Goal: Information Seeking & Learning: Learn about a topic

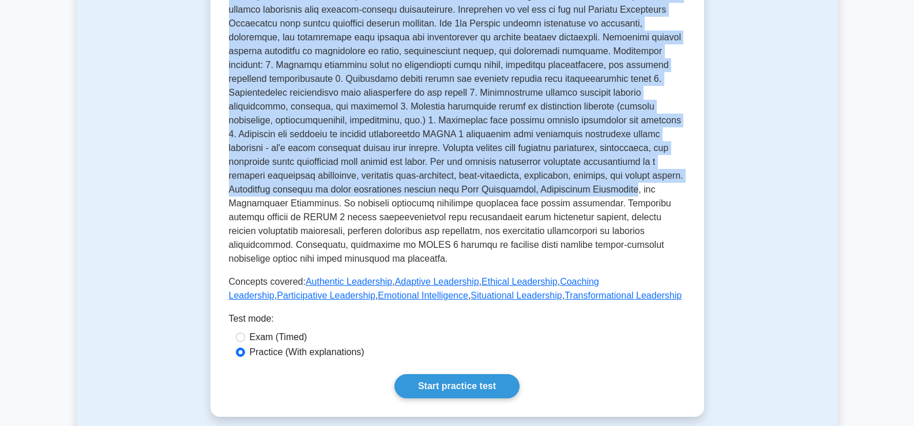
scroll to position [346, 0]
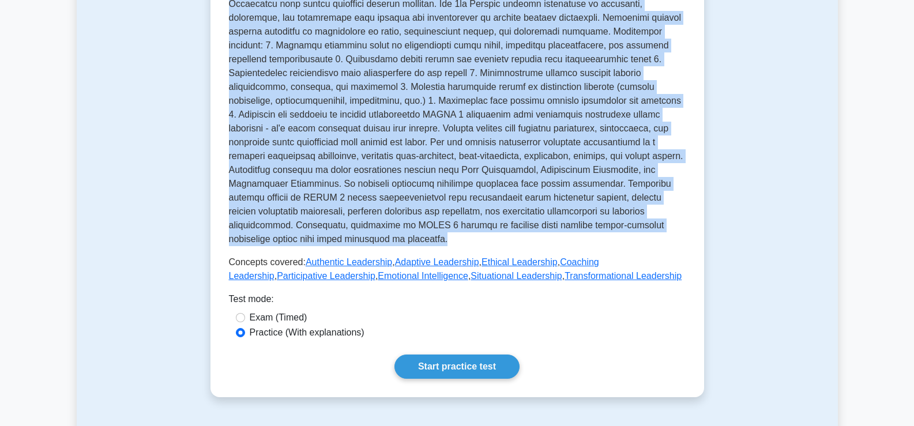
drag, startPoint x: 227, startPoint y: 140, endPoint x: 540, endPoint y: 216, distance: 322.2
click at [540, 216] on div "Leadership - PMBOK 7th edition Leading project teams effectively. Leadership in…" at bounding box center [457, 50] width 457 height 466
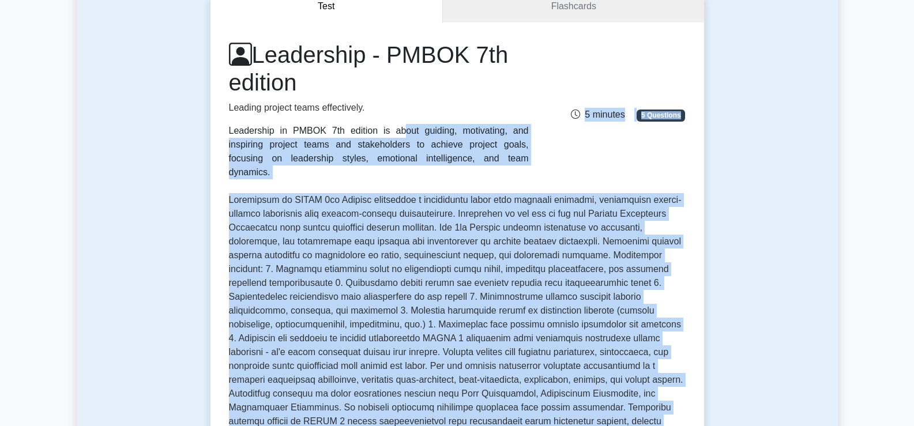
scroll to position [115, 0]
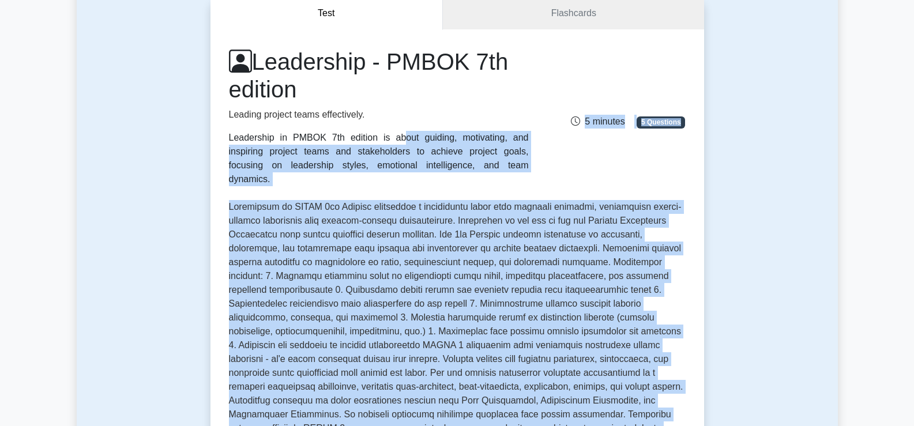
drag, startPoint x: 580, startPoint y: 252, endPoint x: 226, endPoint y: 141, distance: 370.9
click at [229, 141] on div "Leadership - PMBOK 7th edition Leading project teams effectively. Leadership in…" at bounding box center [457, 281] width 457 height 466
copy div "Leadership in PMBOK 7th edition is about guiding, motivating, and inspiring pro…"
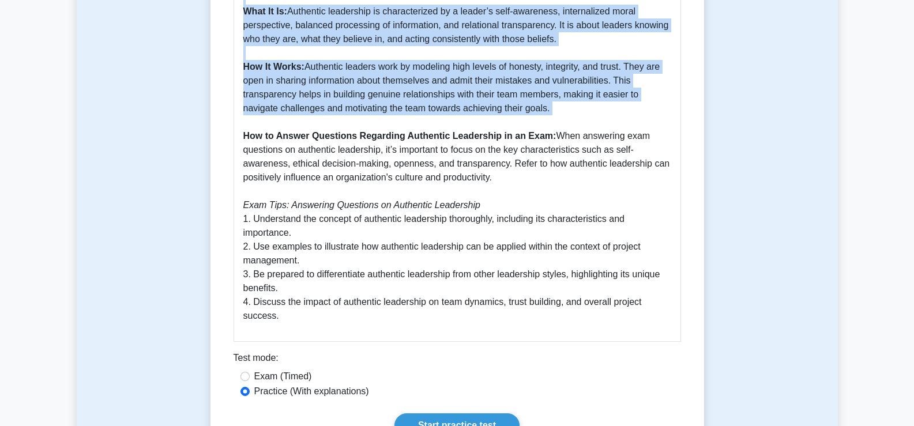
scroll to position [577, 0]
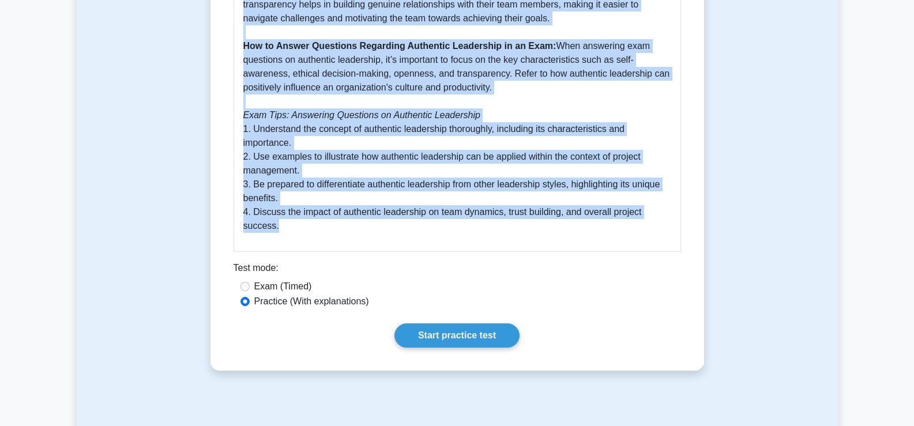
drag, startPoint x: 233, startPoint y: 35, endPoint x: 534, endPoint y: 231, distance: 359.2
copy div "Authentic Leadership 5 minutes 5 Questions Authentic leadership is a leadership…"
click at [449, 240] on div "Guide to Authentic Leadership - PMBOK 7th Edition Authentic leadership is a pri…" at bounding box center [457, 14] width 447 height 476
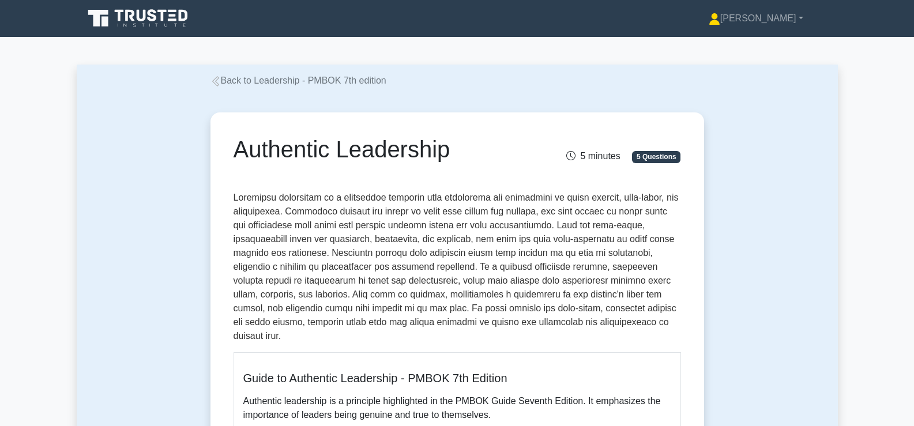
scroll to position [346, 0]
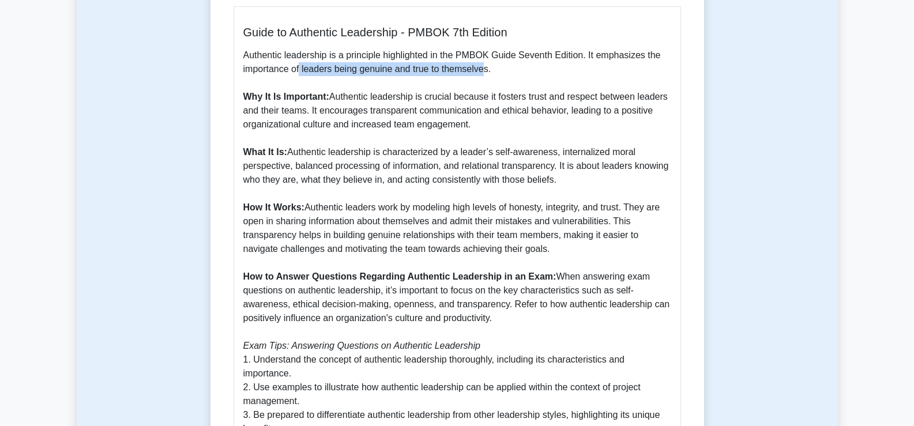
drag, startPoint x: 486, startPoint y: 70, endPoint x: 300, endPoint y: 66, distance: 185.7
click at [300, 66] on p "Authentic leadership is a principle highlighted in the PMBOK Guide Seventh Edit…" at bounding box center [457, 255] width 428 height 415
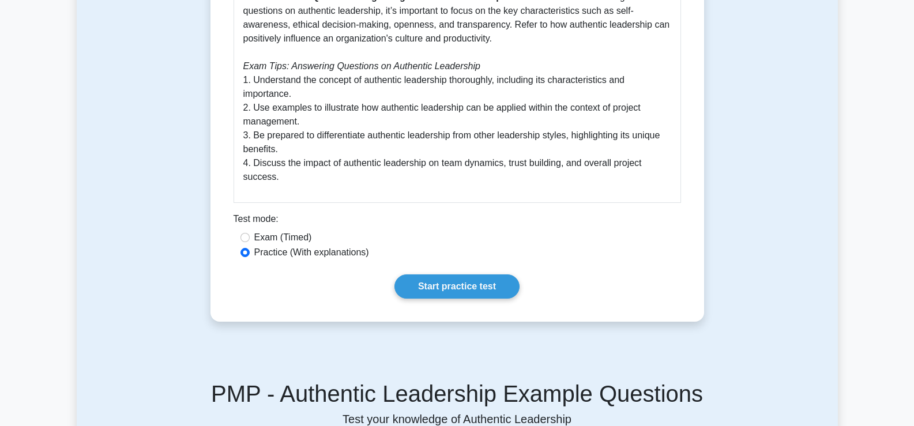
scroll to position [634, 0]
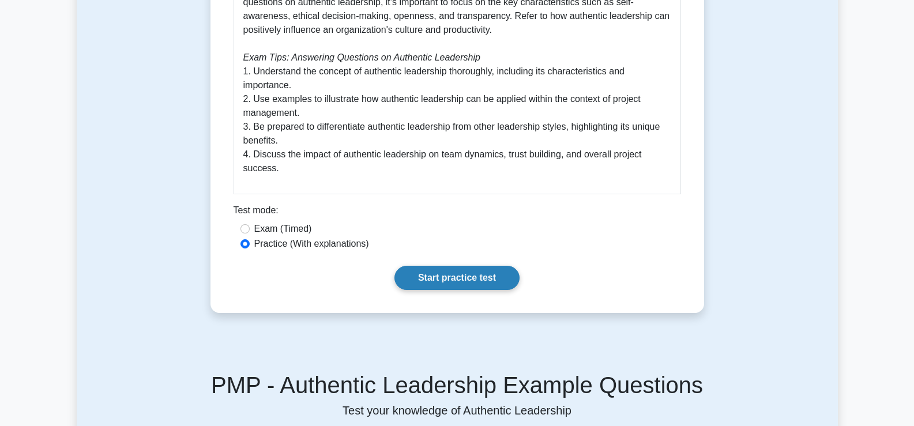
click at [454, 275] on link "Start practice test" at bounding box center [456, 278] width 125 height 24
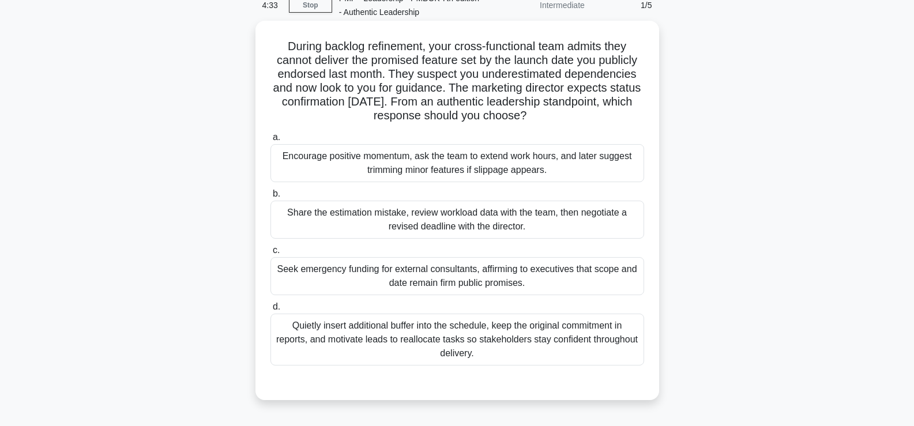
scroll to position [115, 0]
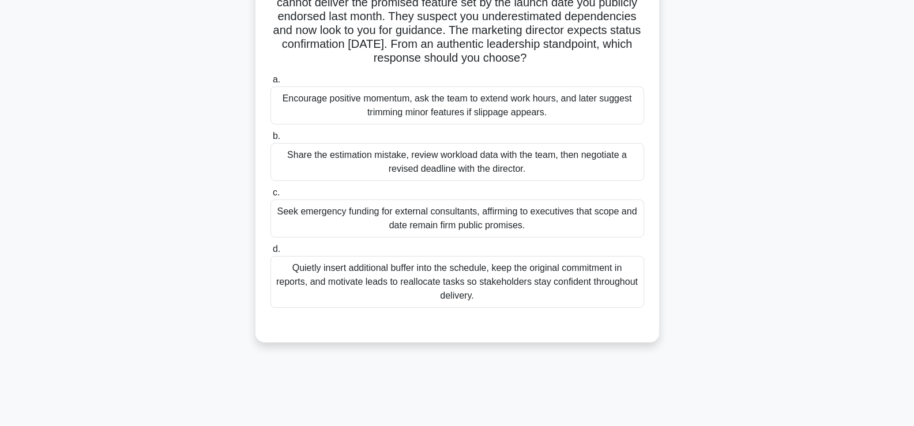
click at [458, 169] on div "Share the estimation mistake, review workload data with the team, then negotiat…" at bounding box center [457, 162] width 374 height 38
click at [270, 140] on input "b. Share the estimation mistake, review workload data with the team, then negot…" at bounding box center [270, 136] width 0 height 7
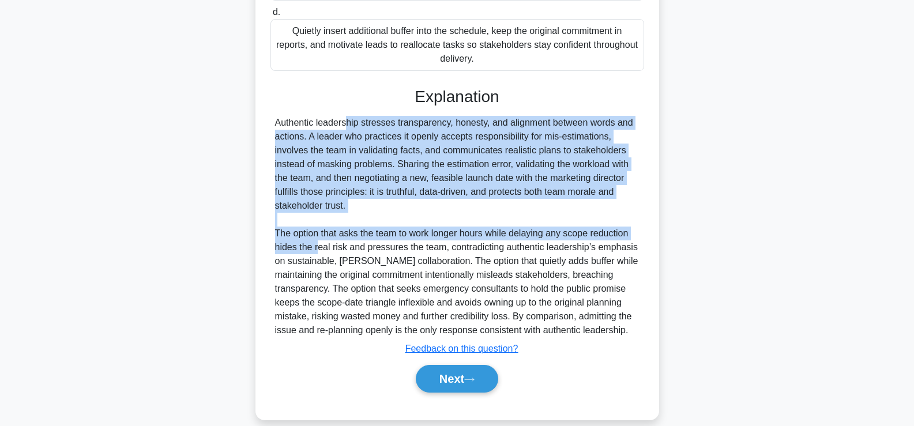
scroll to position [368, 0]
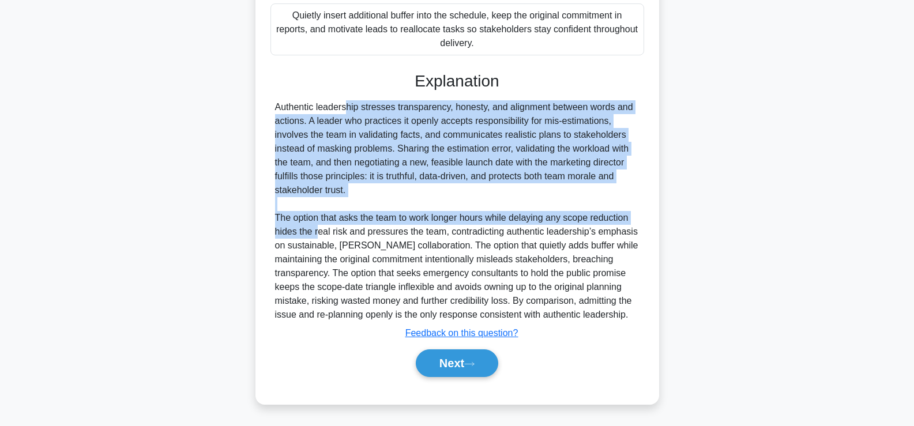
drag, startPoint x: 276, startPoint y: 243, endPoint x: 390, endPoint y: 191, distance: 125.1
click at [390, 191] on div "Authentic leadership stresses transparency, honesty, and alignment between word…" at bounding box center [457, 210] width 364 height 221
copy div "Authentic leadership stresses transparency, honesty, and alignment between word…"
click at [450, 351] on button "Next" at bounding box center [457, 363] width 82 height 28
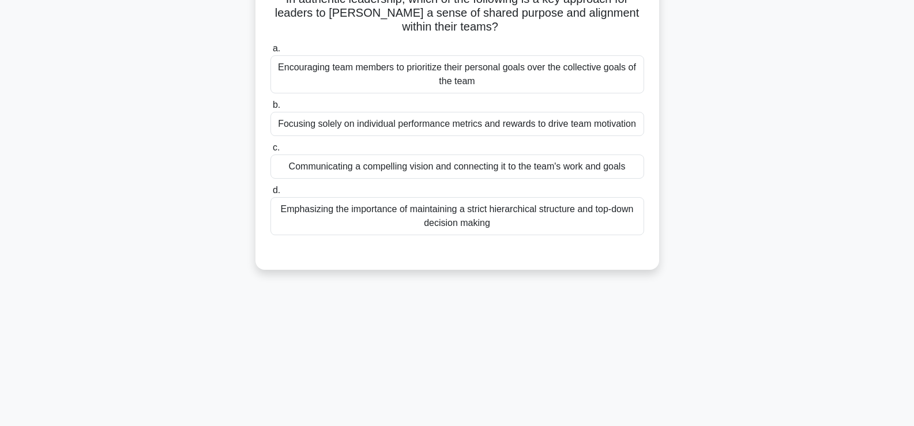
scroll to position [0, 0]
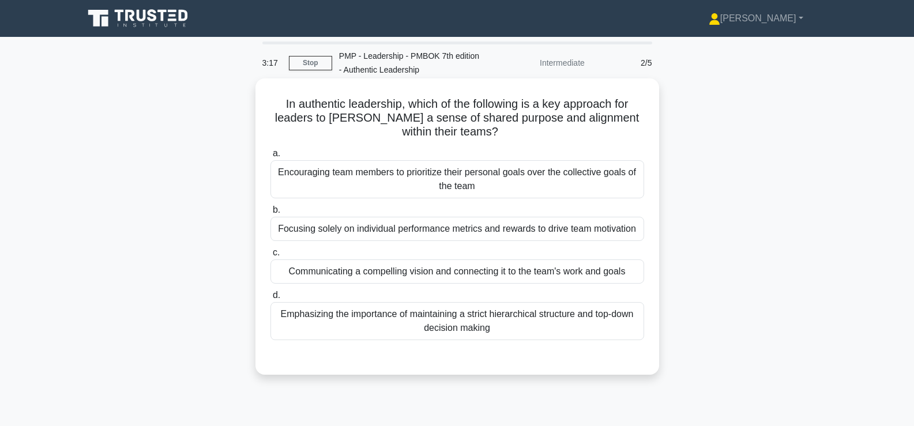
click at [499, 281] on div "Communicating a compelling vision and connecting it to the team's work and goals" at bounding box center [457, 271] width 374 height 24
click at [270, 257] on input "c. Communicating a compelling vision and connecting it to the team's work and g…" at bounding box center [270, 252] width 0 height 7
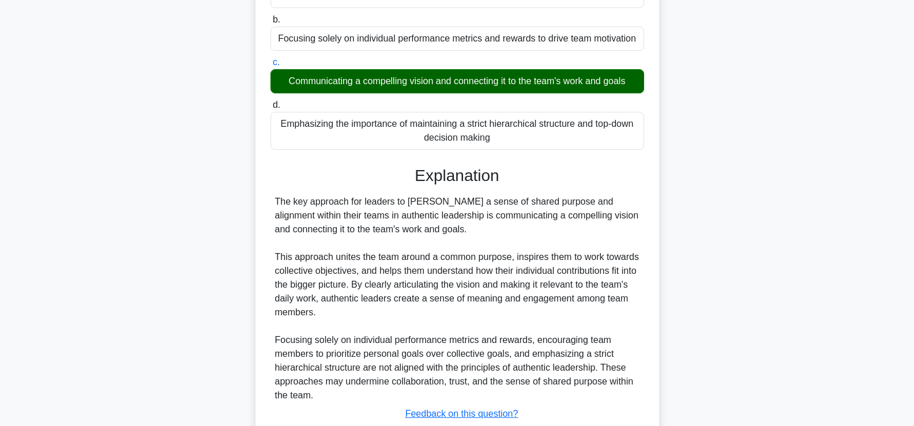
scroll to position [272, 0]
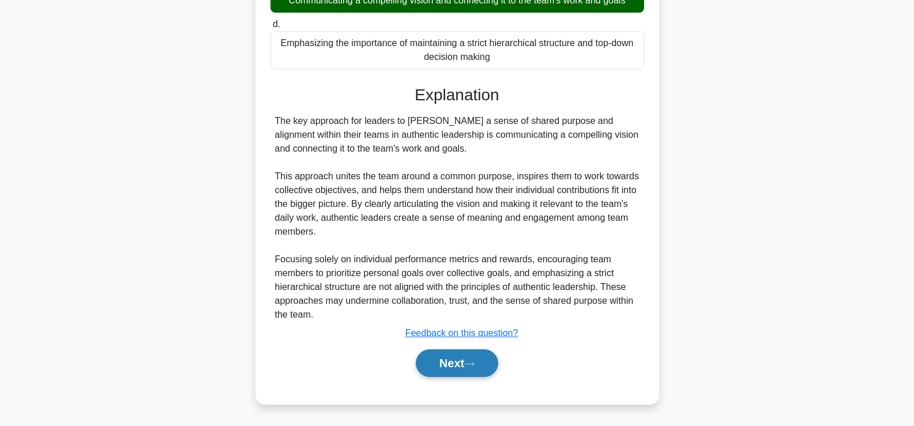
click at [437, 364] on button "Next" at bounding box center [457, 363] width 82 height 28
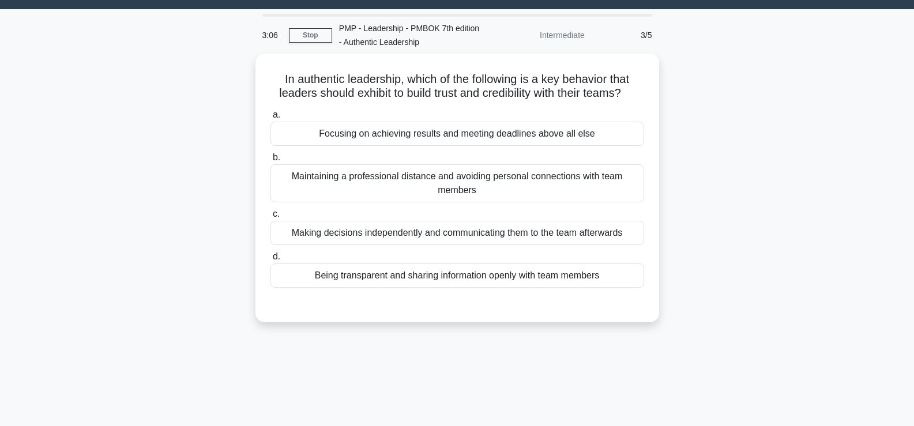
scroll to position [0, 0]
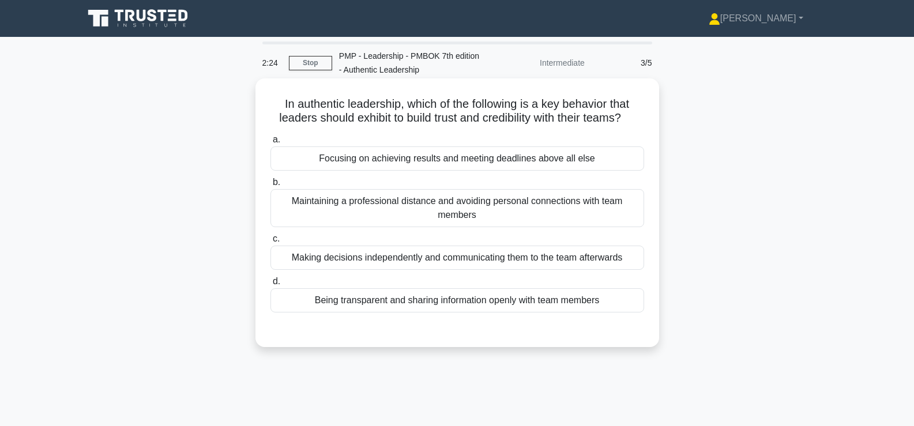
click at [425, 302] on div "Being transparent and sharing information openly with team members" at bounding box center [457, 300] width 374 height 24
click at [270, 285] on input "d. Being transparent and sharing information openly with team members" at bounding box center [270, 281] width 0 height 7
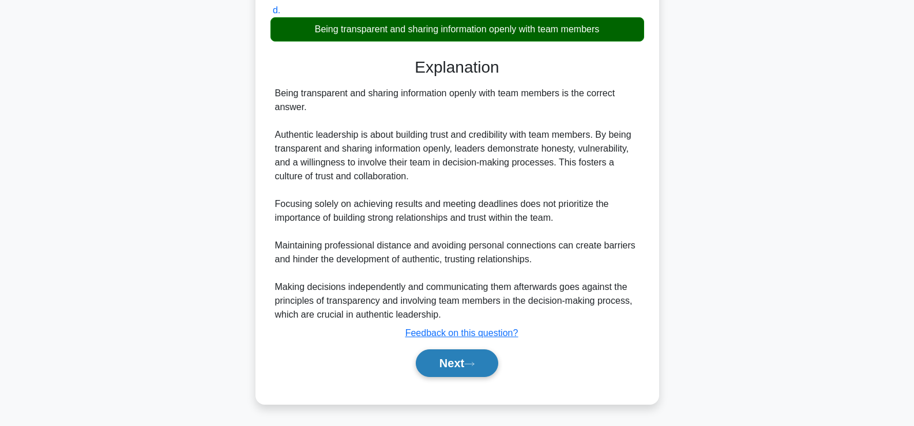
click at [469, 360] on button "Next" at bounding box center [457, 363] width 82 height 28
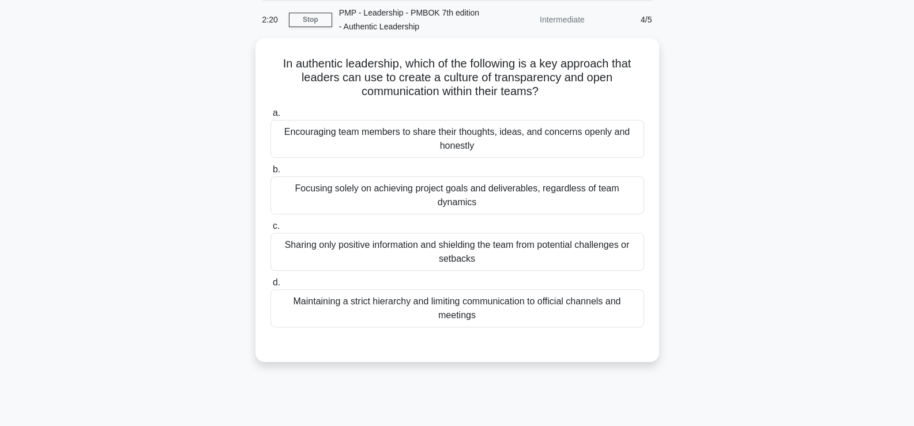
scroll to position [24, 0]
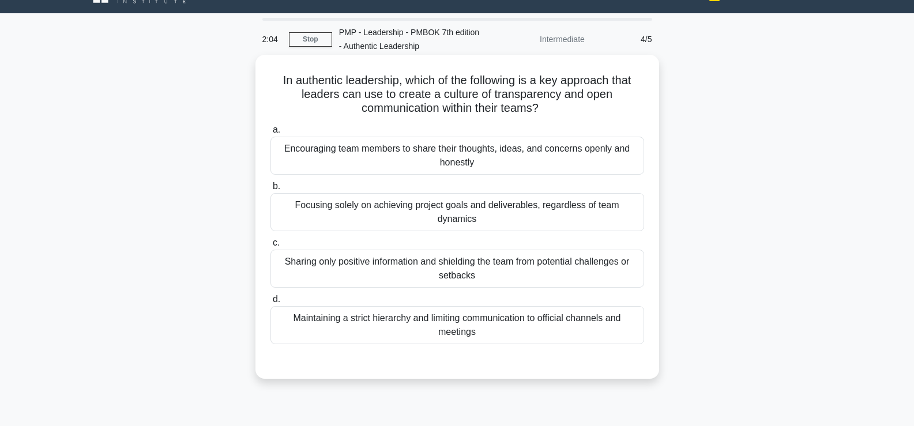
click at [517, 154] on div "Encouraging team members to share their thoughts, ideas, and concerns openly an…" at bounding box center [457, 156] width 374 height 38
click at [270, 134] on input "a. Encouraging team members to share their thoughts, ideas, and concerns openly…" at bounding box center [270, 129] width 0 height 7
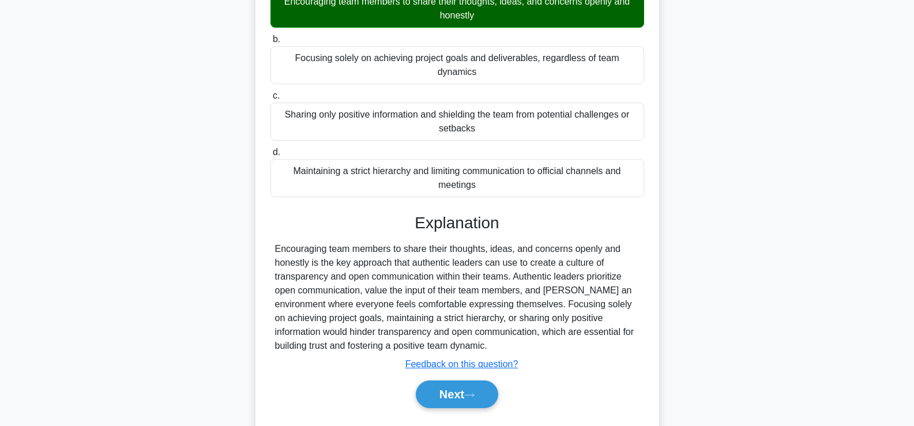
scroll to position [197, 0]
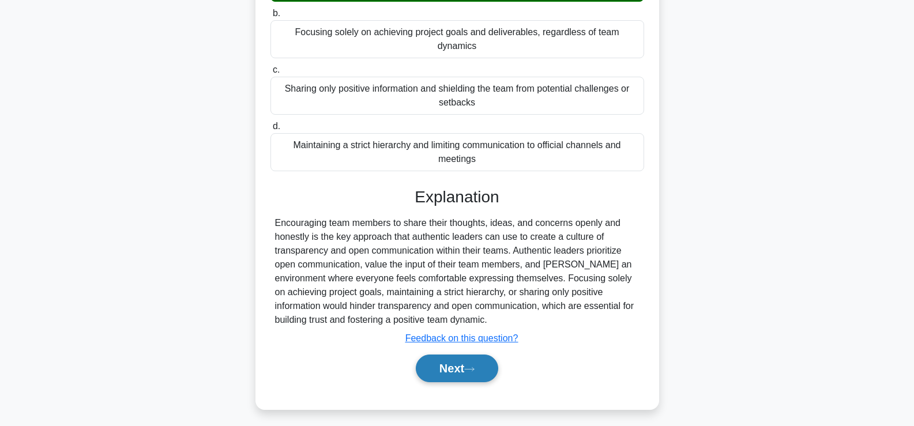
click at [479, 355] on button "Next" at bounding box center [457, 369] width 82 height 28
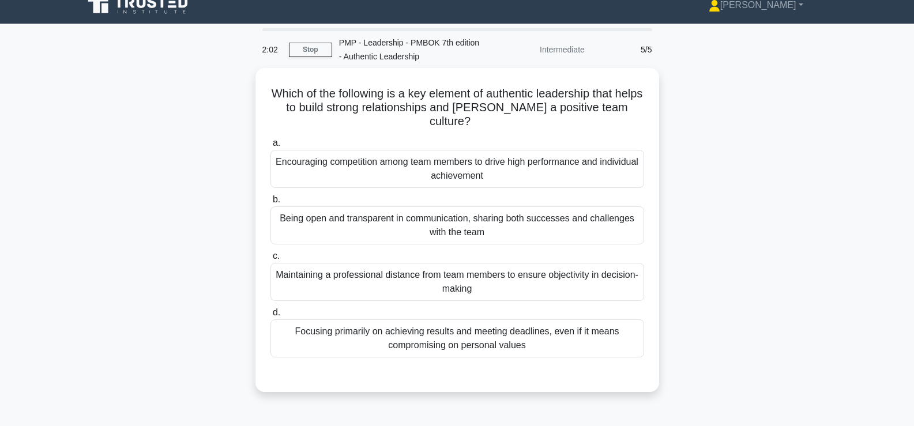
scroll to position [0, 0]
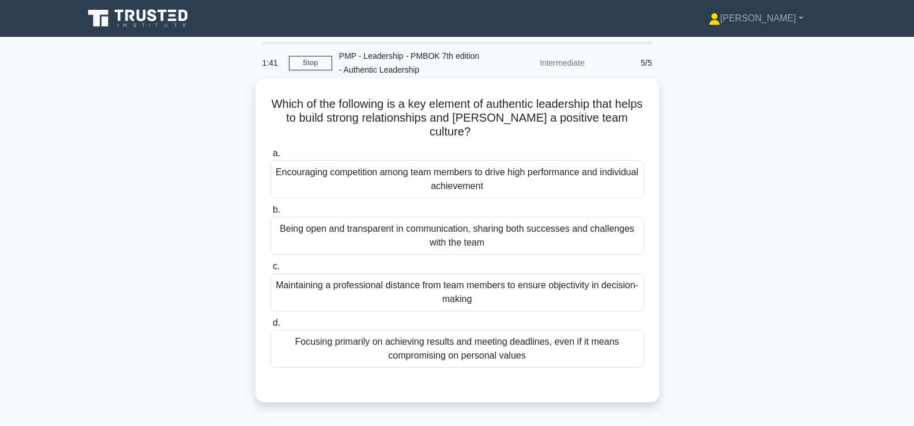
click at [496, 239] on div "Being open and transparent in communication, sharing both successes and challen…" at bounding box center [457, 236] width 374 height 38
click at [270, 214] on input "b. Being open and transparent in communication, sharing both successes and chal…" at bounding box center [270, 209] width 0 height 7
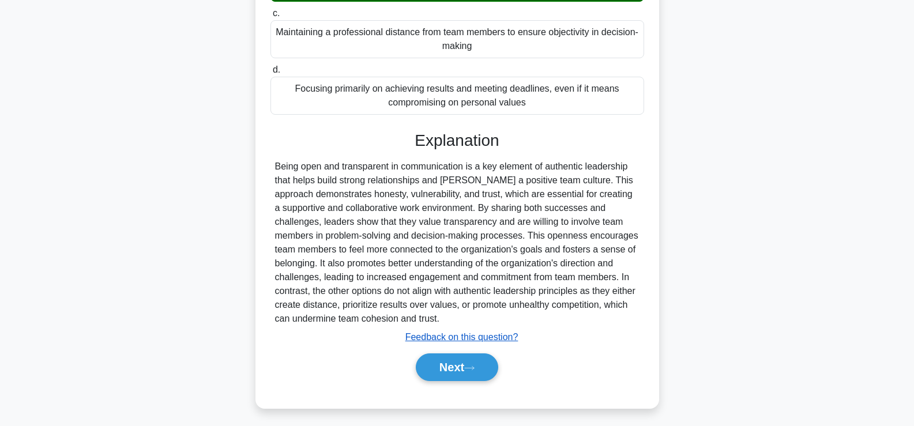
scroll to position [258, 0]
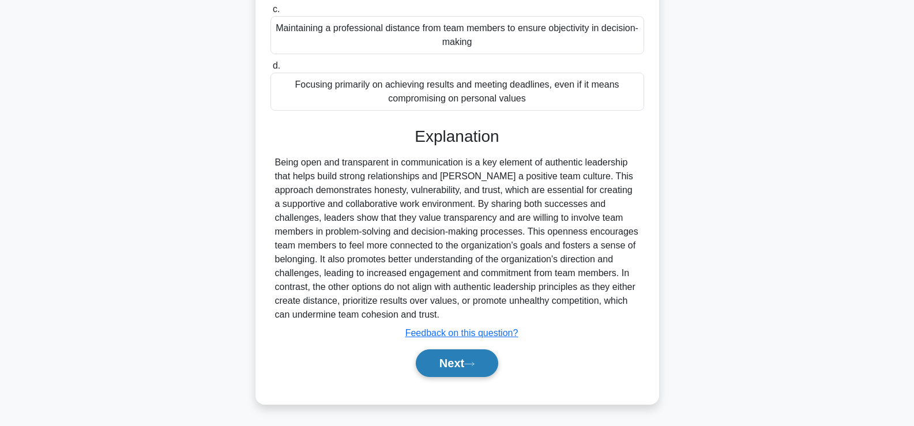
click at [473, 356] on button "Next" at bounding box center [457, 363] width 82 height 28
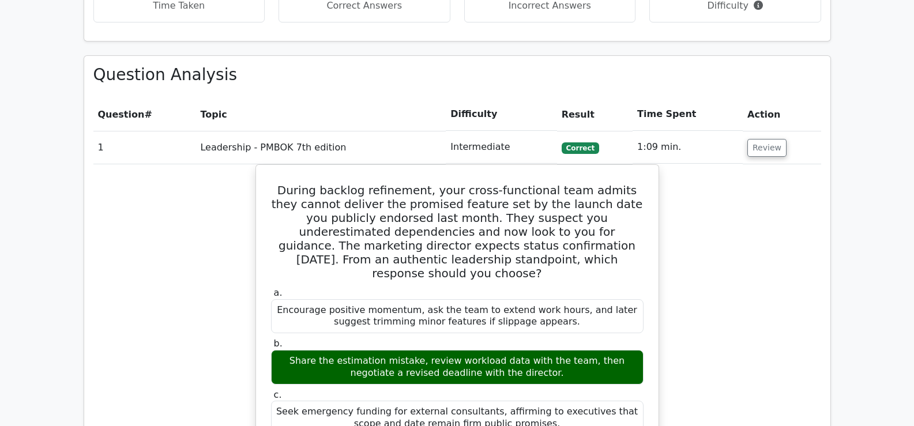
scroll to position [115, 0]
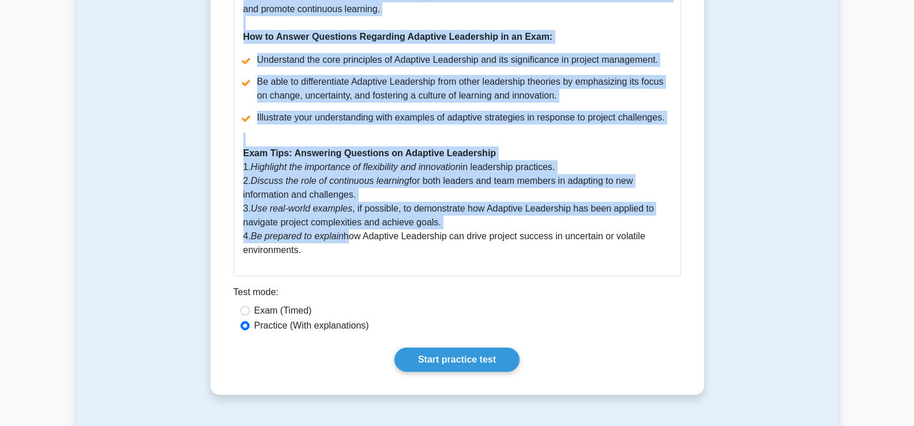
scroll to position [634, 0]
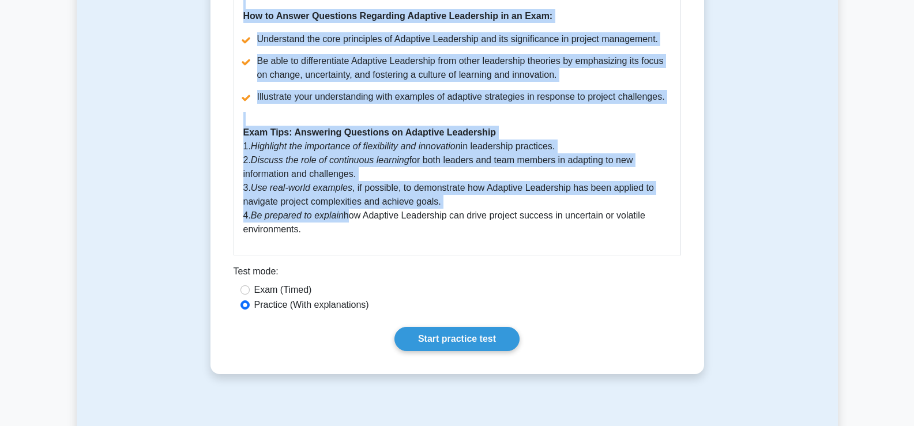
drag, startPoint x: 234, startPoint y: 201, endPoint x: 348, endPoint y: 224, distance: 117.0
copy div "Adaptive leadership is a leadership approach that focuses on helping individual…"
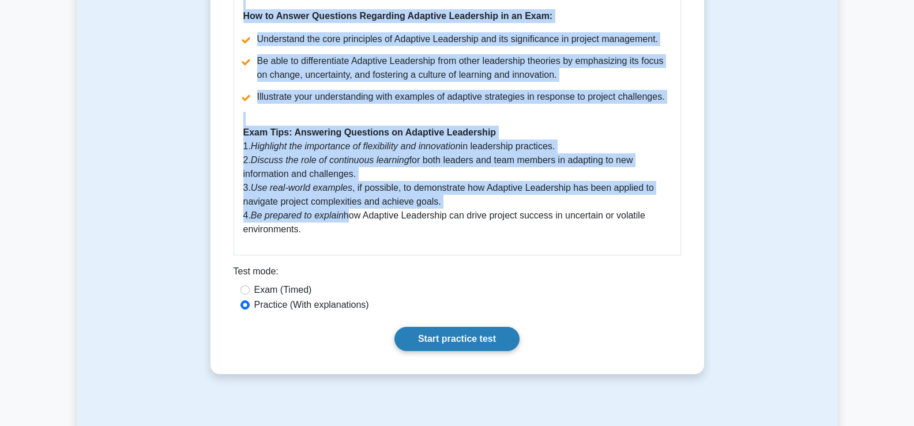
click at [446, 337] on link "Start practice test" at bounding box center [456, 339] width 125 height 24
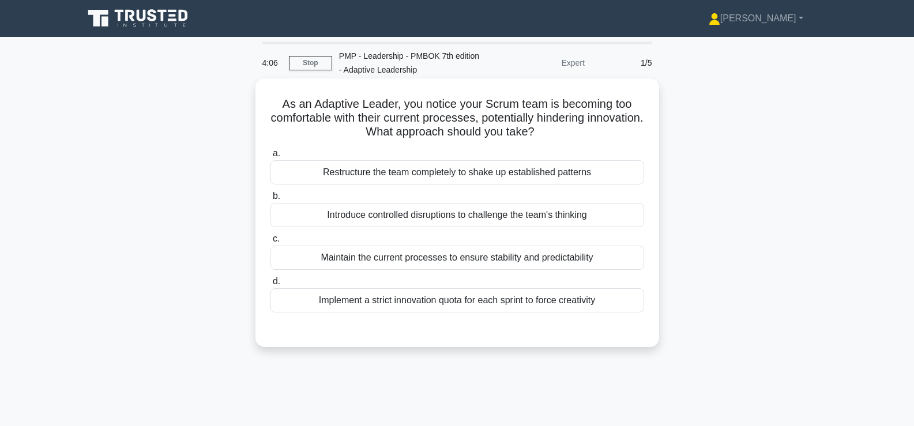
click at [454, 210] on div "Introduce controlled disruptions to challenge the team's thinking" at bounding box center [457, 215] width 374 height 24
click at [270, 200] on input "b. Introduce controlled disruptions to challenge the team's thinking" at bounding box center [270, 196] width 0 height 7
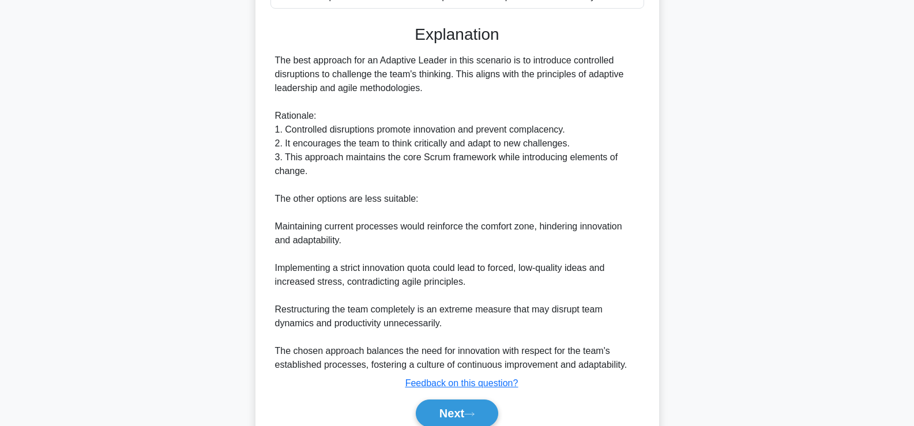
scroll to position [346, 0]
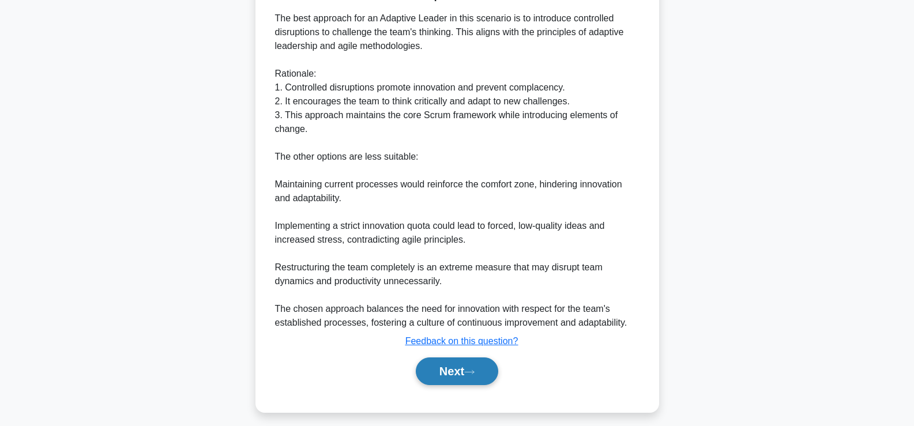
click at [469, 380] on button "Next" at bounding box center [457, 371] width 82 height 28
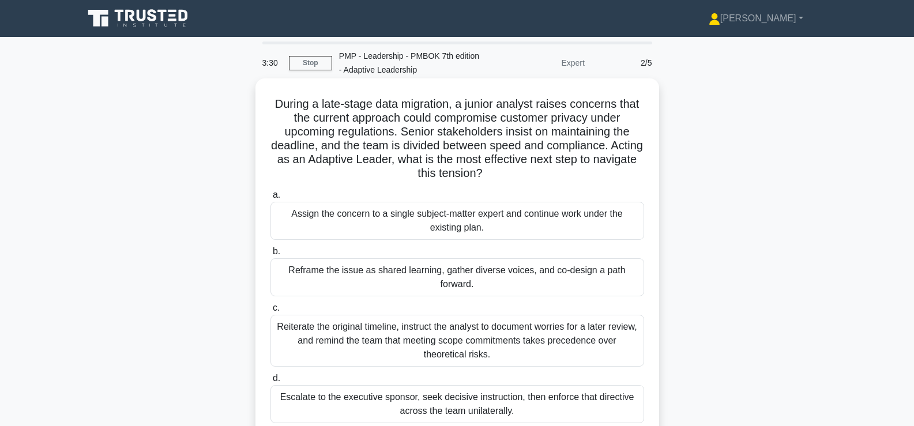
scroll to position [58, 0]
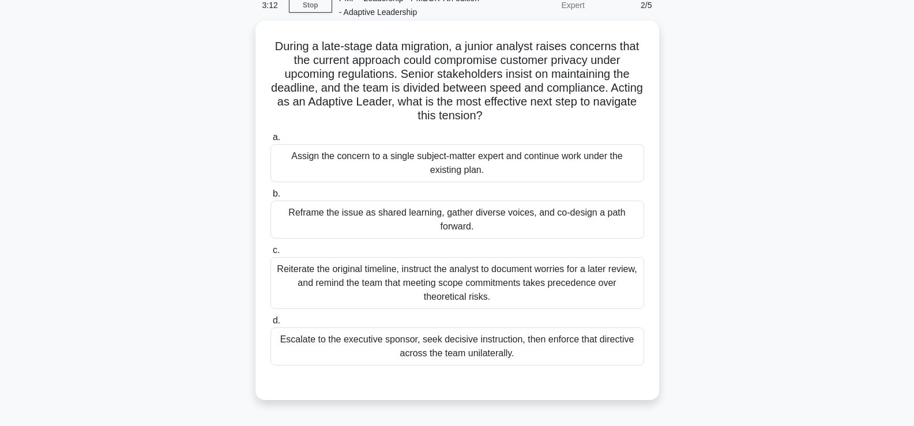
click at [485, 289] on div "Reiterate the original timeline, instruct the analyst to document worries for a…" at bounding box center [457, 283] width 374 height 52
click at [270, 254] on input "c. Reiterate the original timeline, instruct the analyst to document worries fo…" at bounding box center [270, 250] width 0 height 7
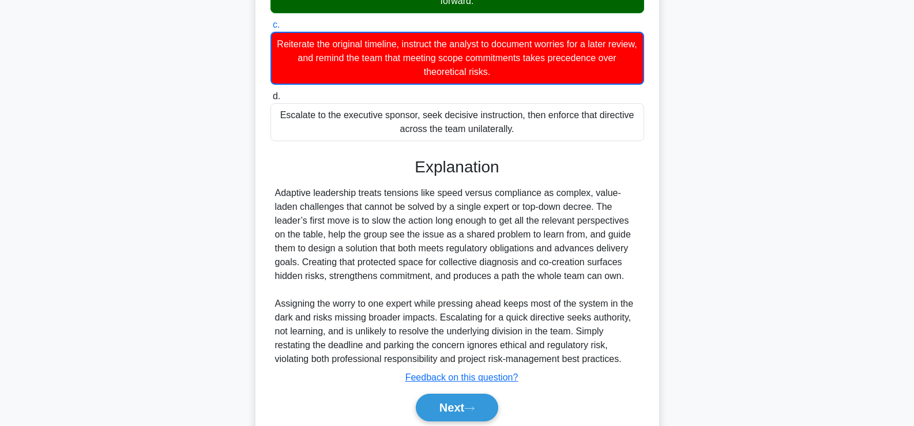
scroll to position [328, 0]
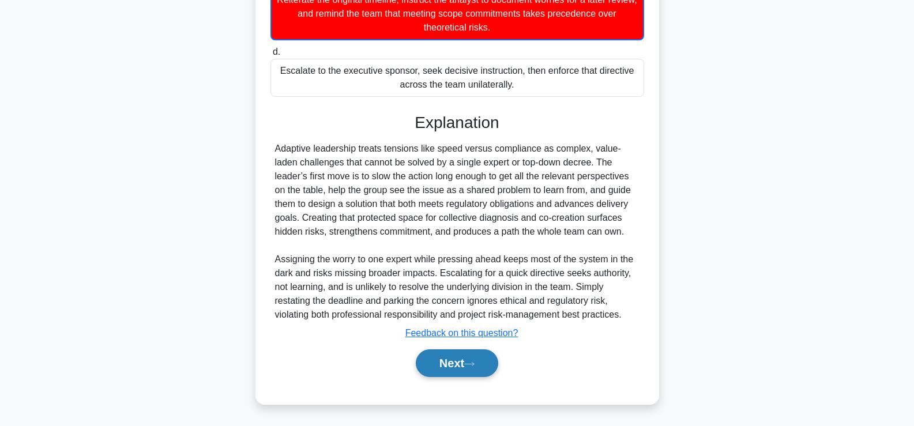
click at [484, 368] on button "Next" at bounding box center [457, 363] width 82 height 28
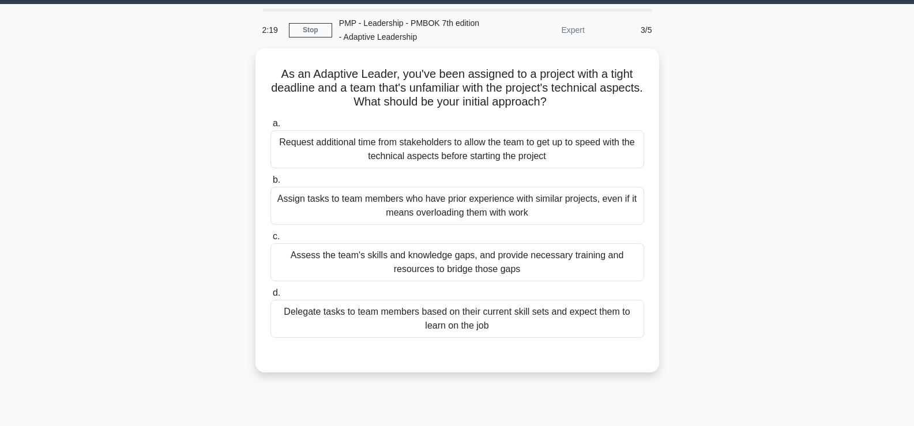
scroll to position [0, 0]
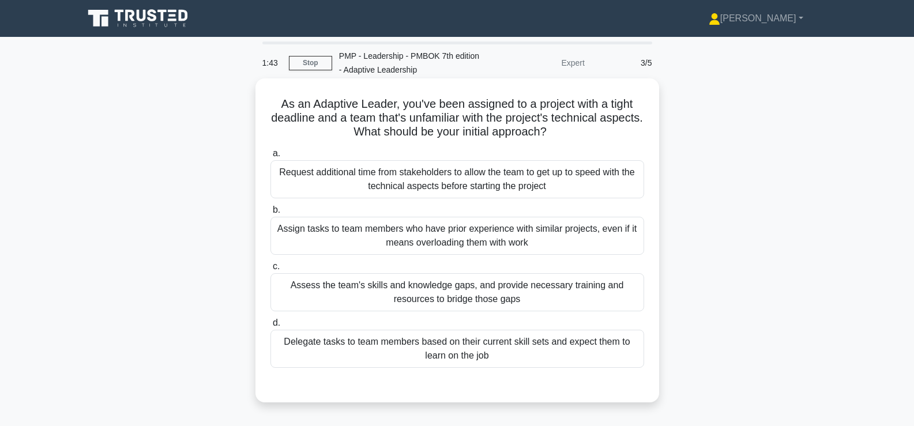
click at [479, 298] on div "Assess the team's skills and knowledge gaps, and provide necessary training and…" at bounding box center [457, 292] width 374 height 38
click at [270, 270] on input "c. Assess the team's skills and knowledge gaps, and provide necessary training …" at bounding box center [270, 266] width 0 height 7
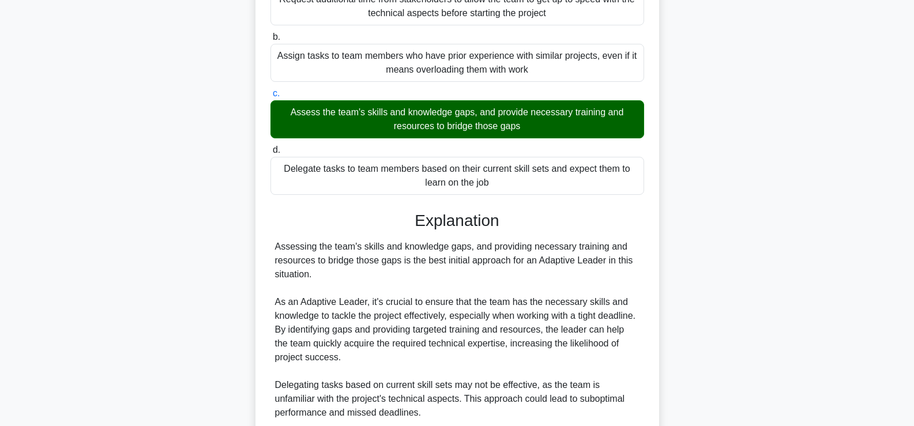
scroll to position [368, 0]
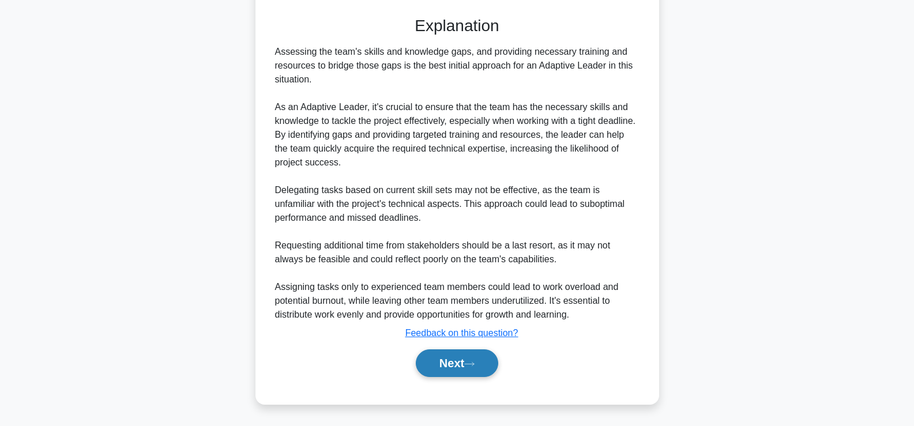
click at [461, 362] on button "Next" at bounding box center [457, 363] width 82 height 28
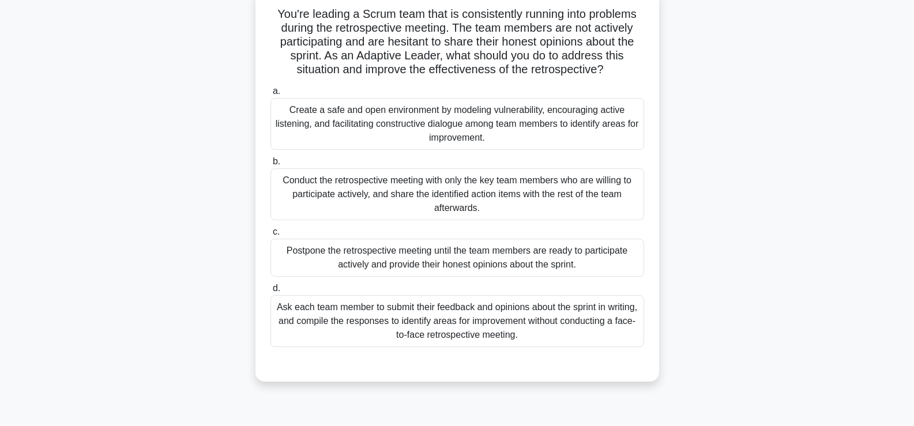
scroll to position [0, 0]
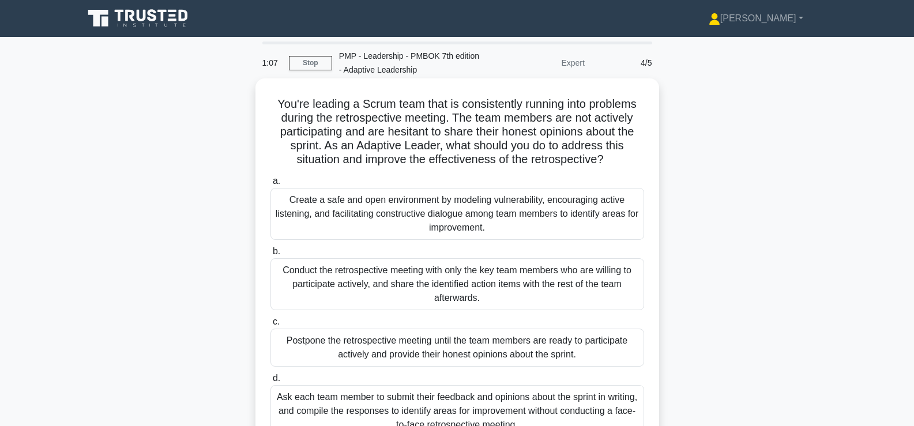
click at [457, 213] on div "Create a safe and open environment by modeling vulnerability, encouraging activ…" at bounding box center [457, 214] width 374 height 52
click at [270, 185] on input "a. Create a safe and open environment by modeling vulnerability, encouraging ac…" at bounding box center [270, 181] width 0 height 7
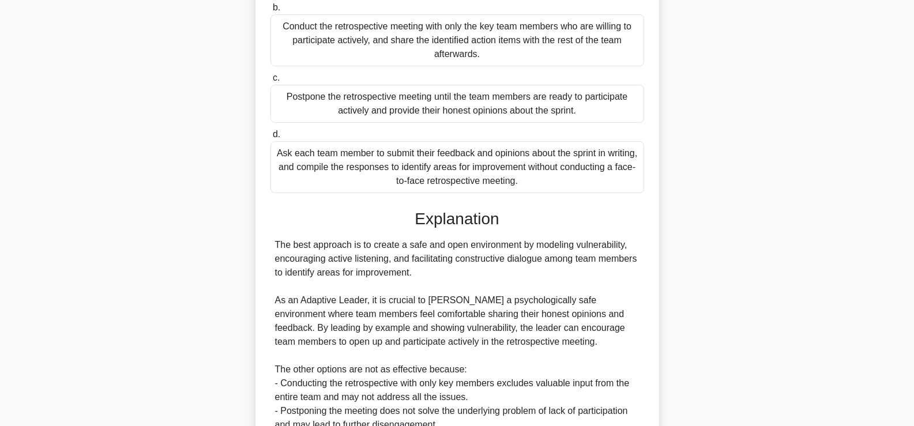
scroll to position [404, 0]
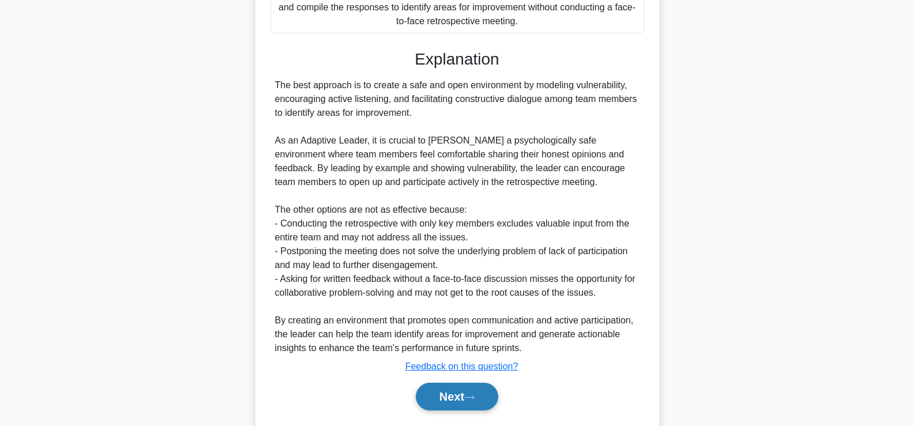
click at [472, 405] on button "Next" at bounding box center [457, 397] width 82 height 28
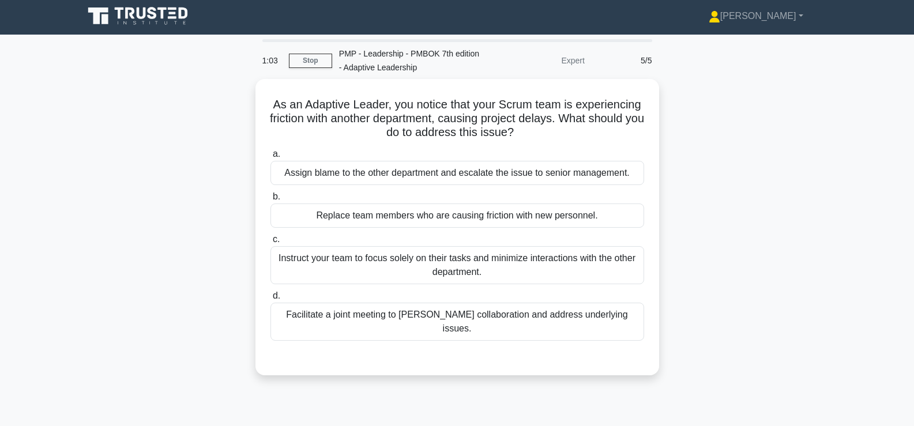
scroll to position [0, 0]
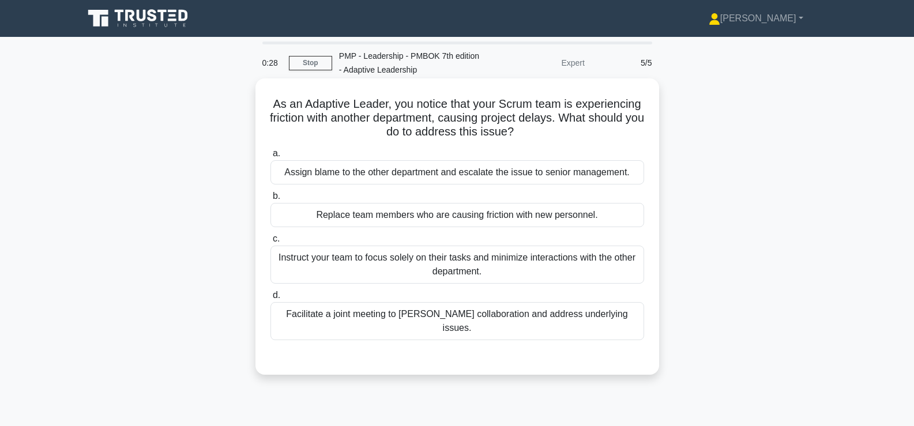
click at [442, 323] on div "Facilitate a joint meeting to foster collaboration and address underlying issue…" at bounding box center [457, 321] width 374 height 38
click at [270, 299] on input "d. Facilitate a joint meeting to foster collaboration and address underlying is…" at bounding box center [270, 295] width 0 height 7
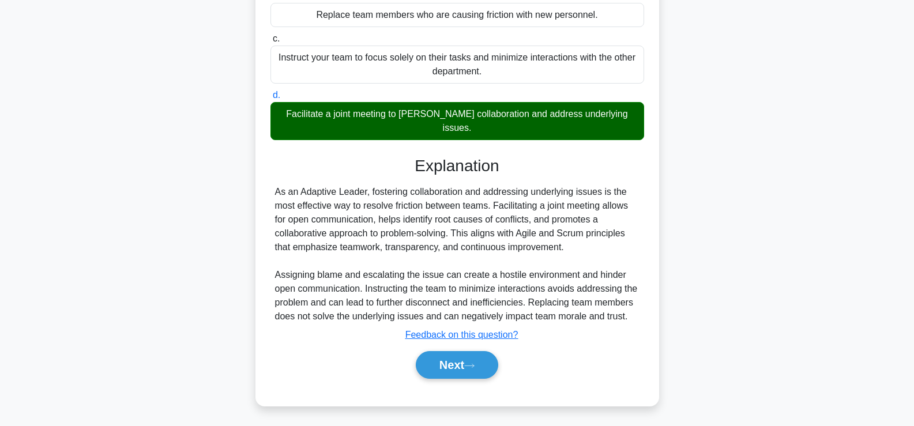
scroll to position [202, 0]
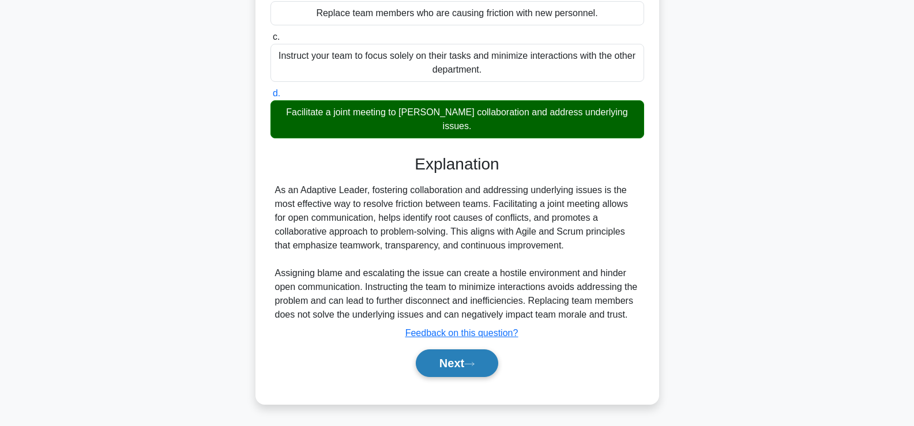
click at [436, 368] on button "Next" at bounding box center [457, 363] width 82 height 28
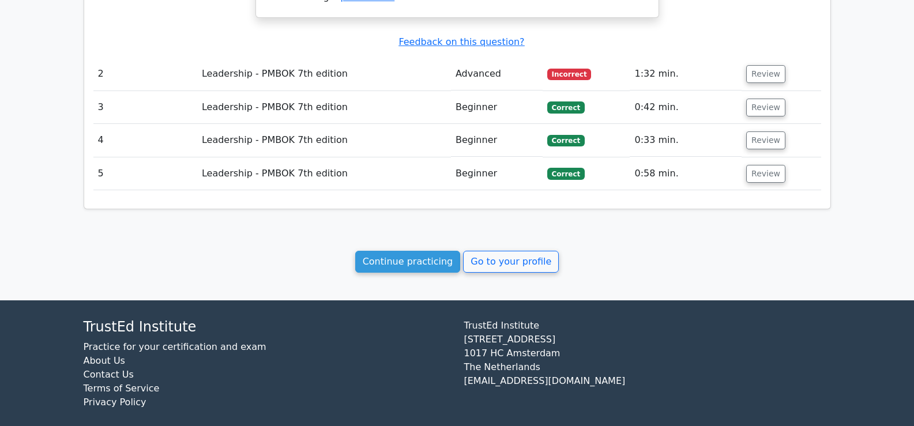
scroll to position [1226, 0]
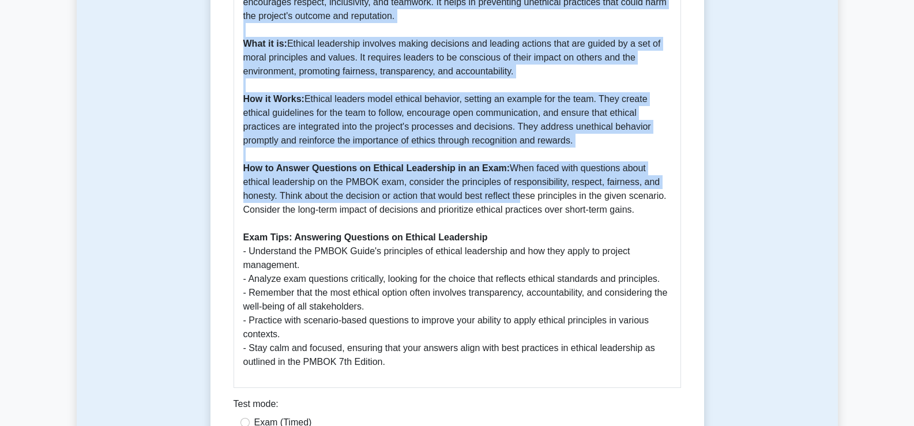
scroll to position [519, 0]
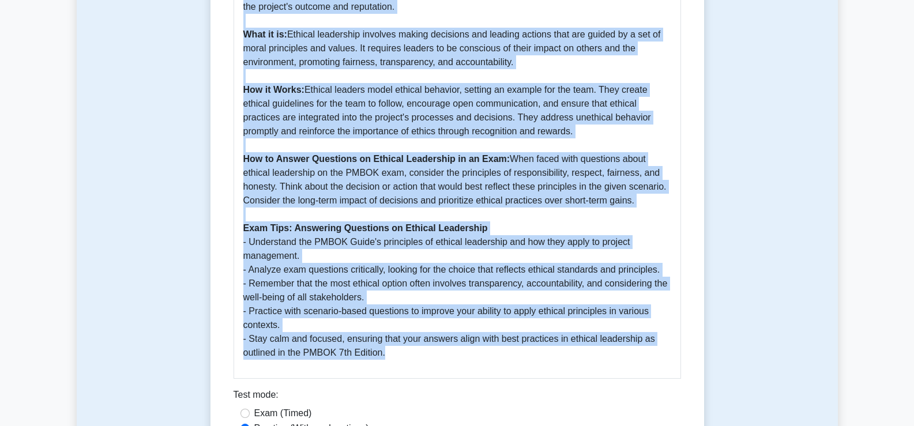
drag, startPoint x: 239, startPoint y: 80, endPoint x: 500, endPoint y: 338, distance: 367.3
click at [500, 338] on div "Ethical Leadership 5 minutes 5 Questions Guide to Ethical Leadership - PMBOK 7t…" at bounding box center [457, 45] width 484 height 895
